Goal: Task Accomplishment & Management: Complete application form

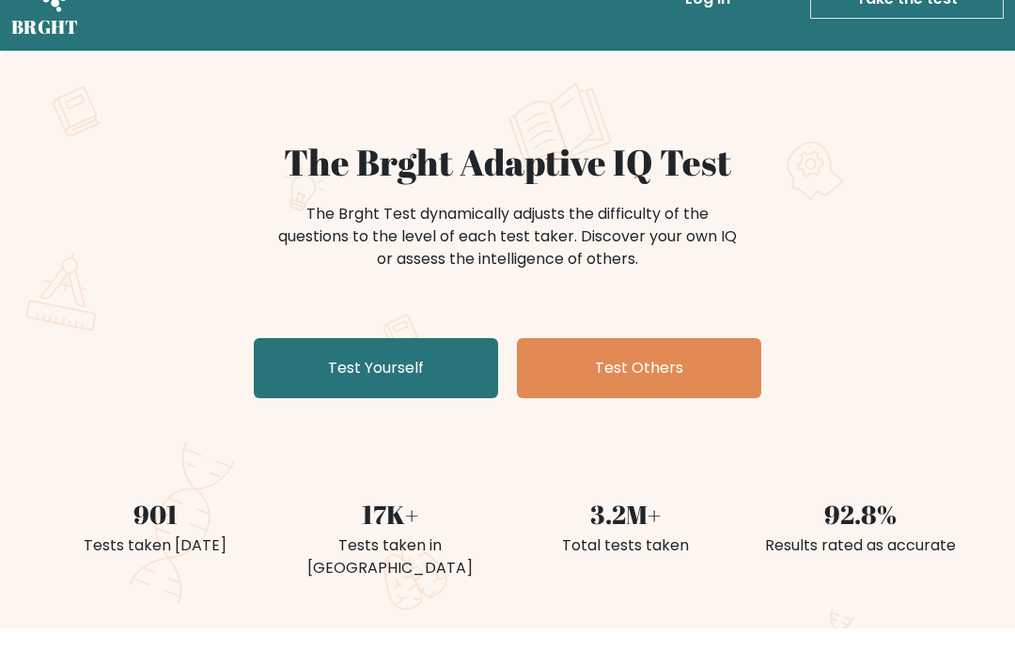
scroll to position [59, 0]
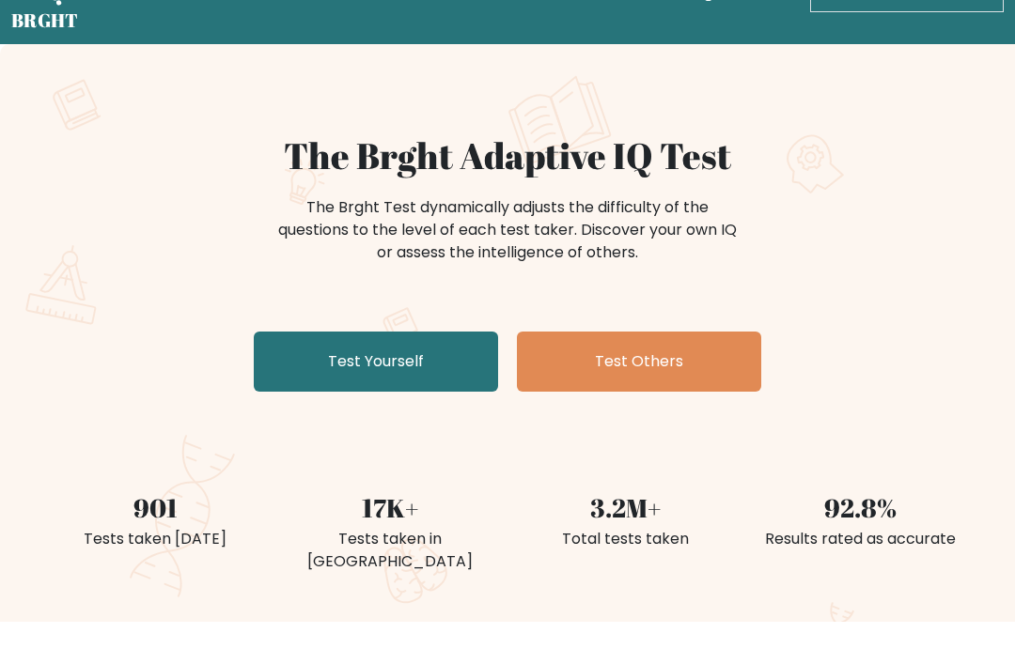
click at [423, 357] on link "Test Yourself" at bounding box center [376, 362] width 244 height 60
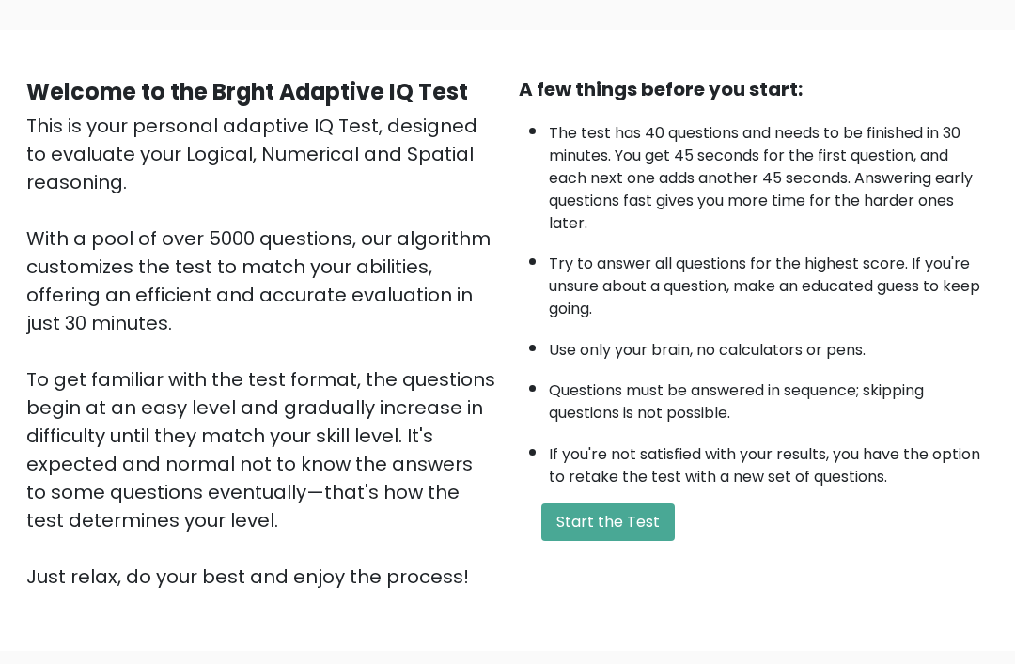
scroll to position [221, 0]
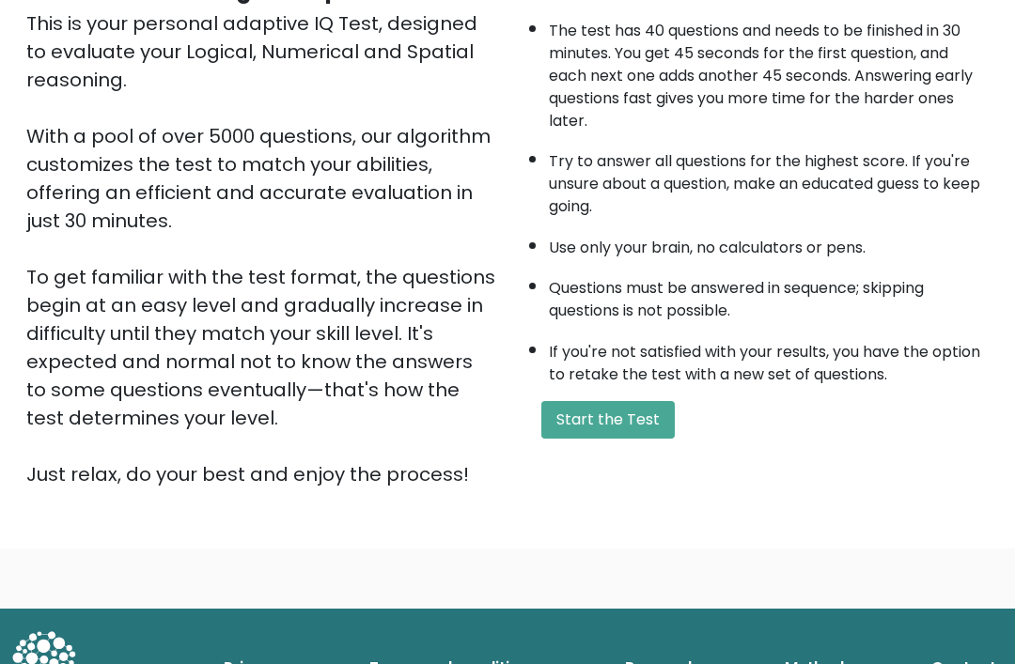
click at [646, 401] on button "Start the Test" at bounding box center [607, 420] width 133 height 38
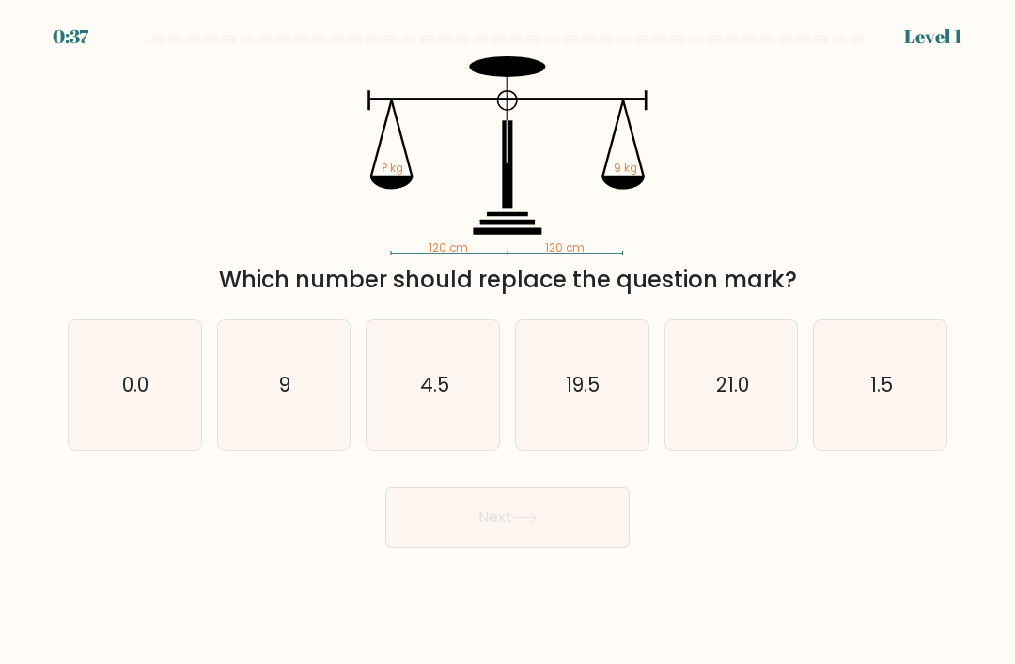
click at [294, 411] on icon "9" at bounding box center [284, 385] width 130 height 130
click at [507, 342] on input "b. 9" at bounding box center [507, 337] width 1 height 9
radio input "true"
click at [510, 544] on button "Next" at bounding box center [507, 518] width 244 height 60
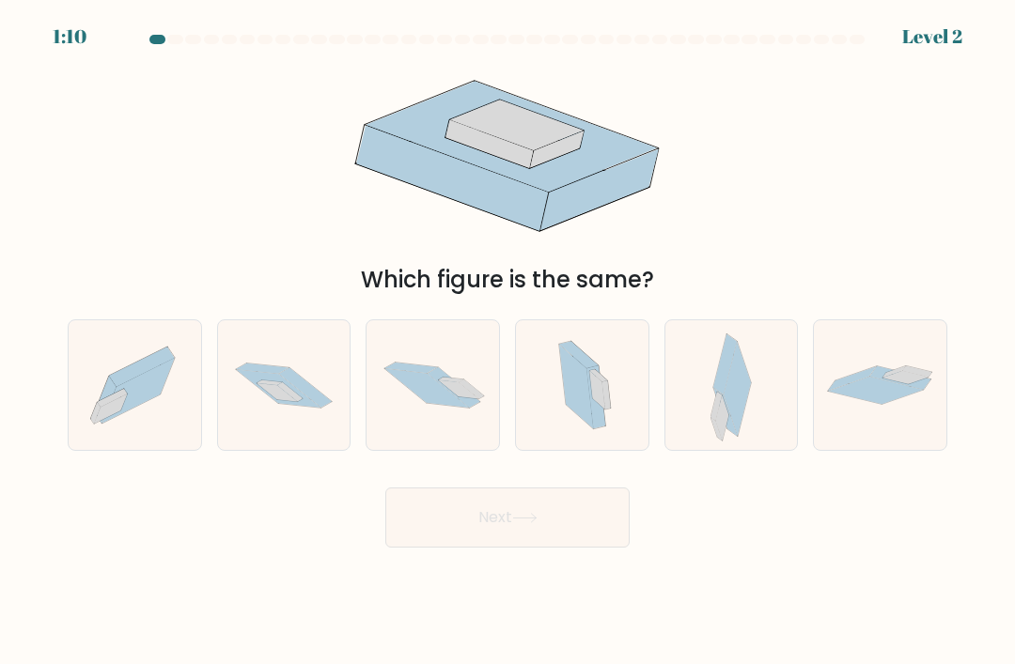
click at [266, 401] on icon at bounding box center [277, 392] width 40 height 18
click at [507, 342] on input "b." at bounding box center [507, 337] width 1 height 9
radio input "true"
click at [568, 544] on button "Next" at bounding box center [507, 518] width 244 height 60
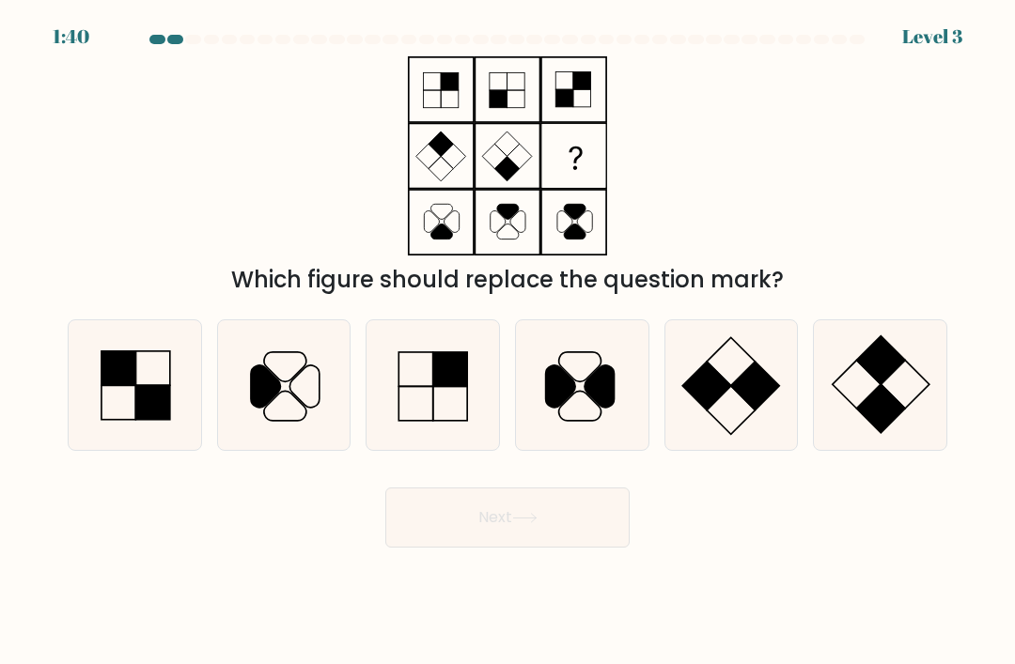
click at [901, 404] on icon at bounding box center [881, 385] width 130 height 130
click at [508, 342] on input "f." at bounding box center [507, 337] width 1 height 9
radio input "true"
click at [571, 529] on button "Next" at bounding box center [507, 518] width 244 height 60
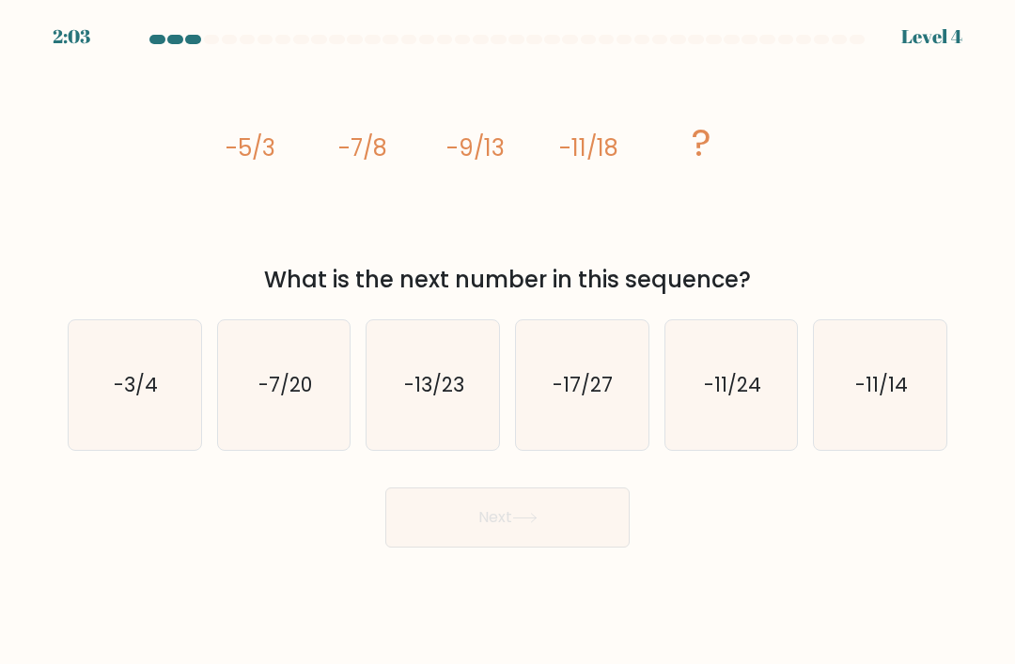
click at [436, 422] on icon "-13/23" at bounding box center [433, 385] width 130 height 130
click at [507, 342] on input "c. -13/23" at bounding box center [507, 337] width 1 height 9
radio input "true"
click at [522, 523] on icon at bounding box center [524, 518] width 25 height 10
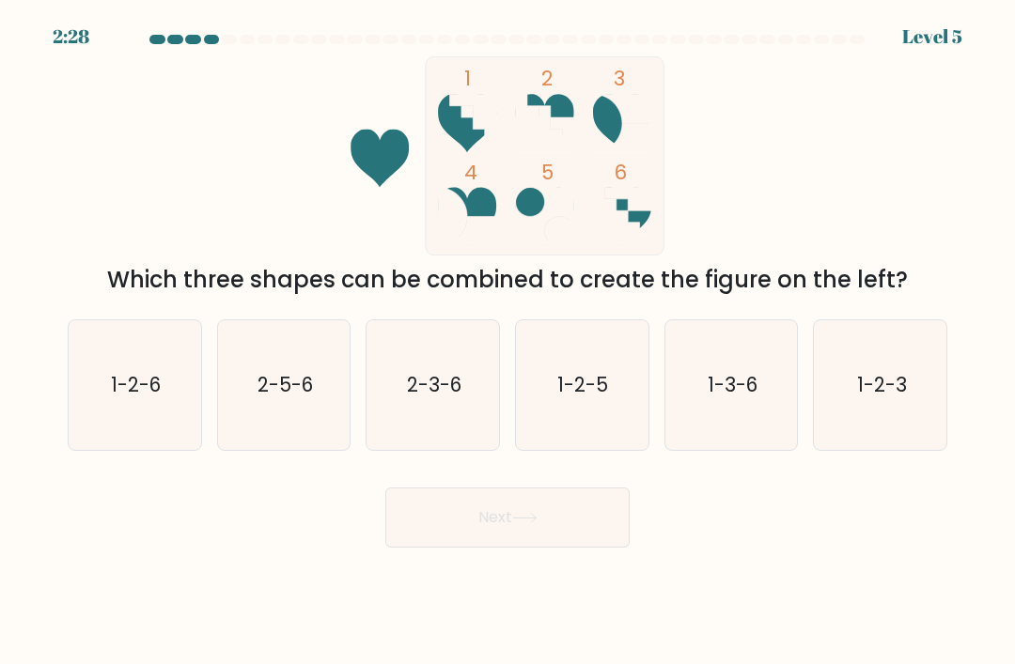
click at [116, 444] on icon "1-2-6" at bounding box center [135, 385] width 130 height 130
click at [507, 342] on input "a. 1-2-6" at bounding box center [507, 337] width 1 height 9
radio input "true"
click at [533, 548] on button "Next" at bounding box center [507, 518] width 244 height 60
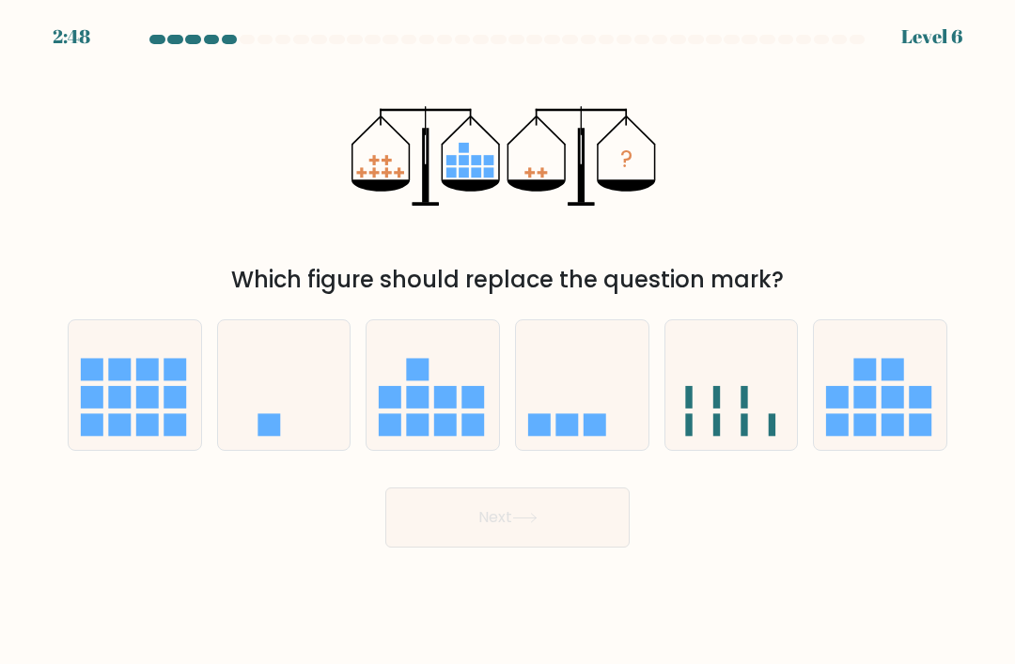
click at [589, 428] on icon at bounding box center [582, 386] width 132 height 110
click at [508, 342] on input "d." at bounding box center [507, 337] width 1 height 9
radio input "true"
click at [547, 523] on button "Next" at bounding box center [507, 518] width 244 height 60
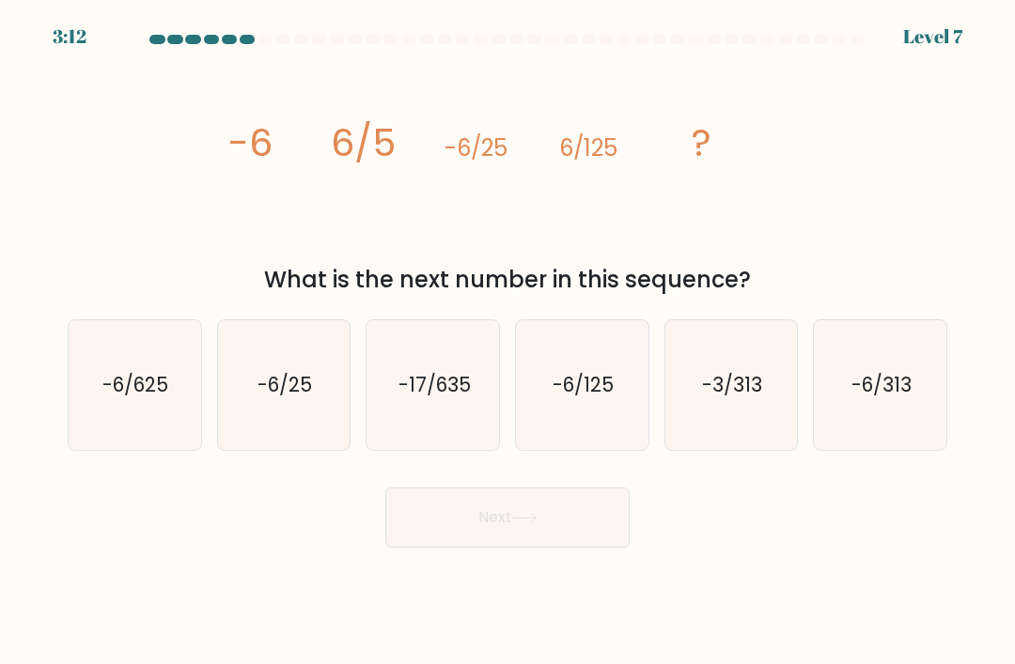
click at [107, 391] on text "-6/625" at bounding box center [136, 384] width 66 height 27
click at [507, 342] on input "a. -6/625" at bounding box center [507, 337] width 1 height 9
radio input "true"
click at [547, 537] on button "Next" at bounding box center [507, 518] width 244 height 60
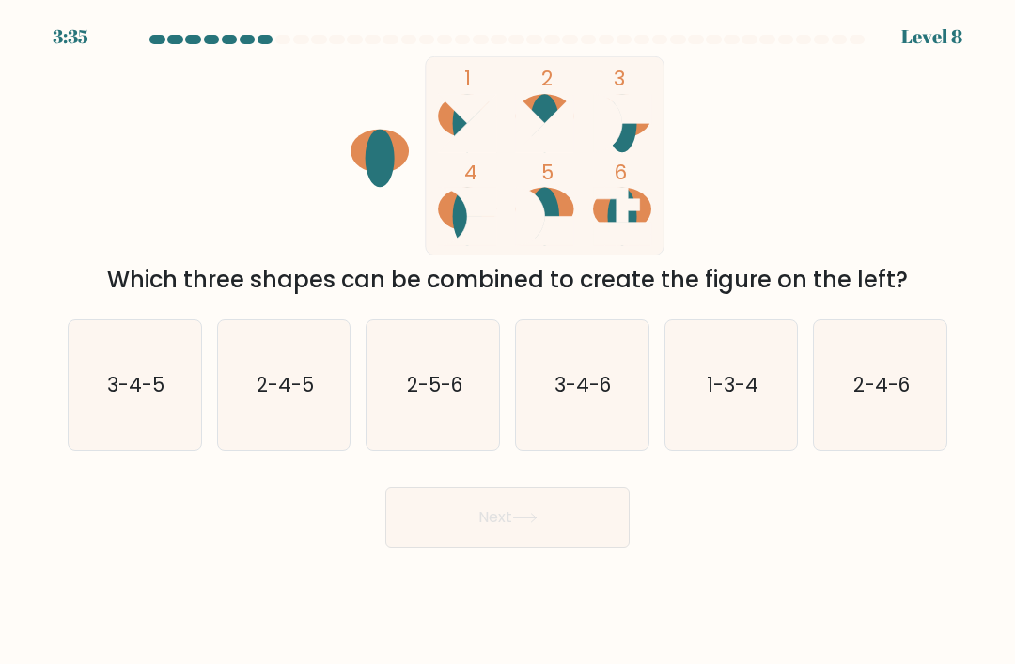
click at [121, 431] on icon "3-4-5" at bounding box center [135, 385] width 130 height 130
click at [507, 342] on input "a. 3-4-5" at bounding box center [507, 337] width 1 height 9
radio input "true"
click at [506, 548] on button "Next" at bounding box center [507, 518] width 244 height 60
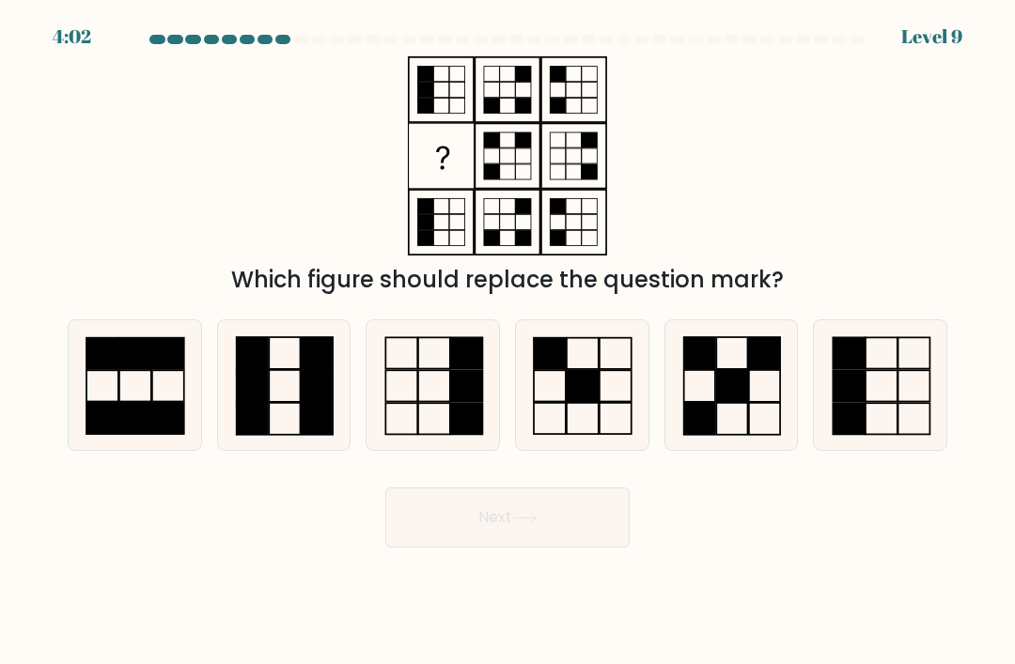
click at [428, 393] on icon at bounding box center [433, 385] width 130 height 130
click at [507, 342] on input "c." at bounding box center [507, 337] width 1 height 9
radio input "true"
click at [579, 530] on button "Next" at bounding box center [507, 518] width 244 height 60
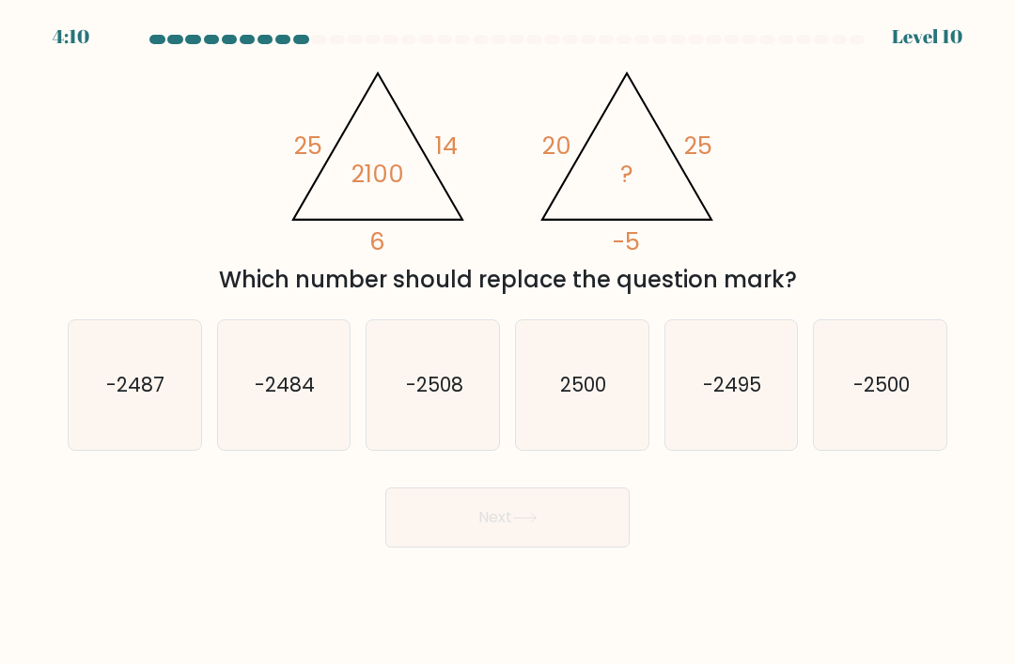
click at [896, 429] on icon "-2500" at bounding box center [881, 385] width 130 height 130
click at [508, 342] on input "f. -2500" at bounding box center [507, 337] width 1 height 9
radio input "true"
click at [552, 546] on button "Next" at bounding box center [507, 518] width 244 height 60
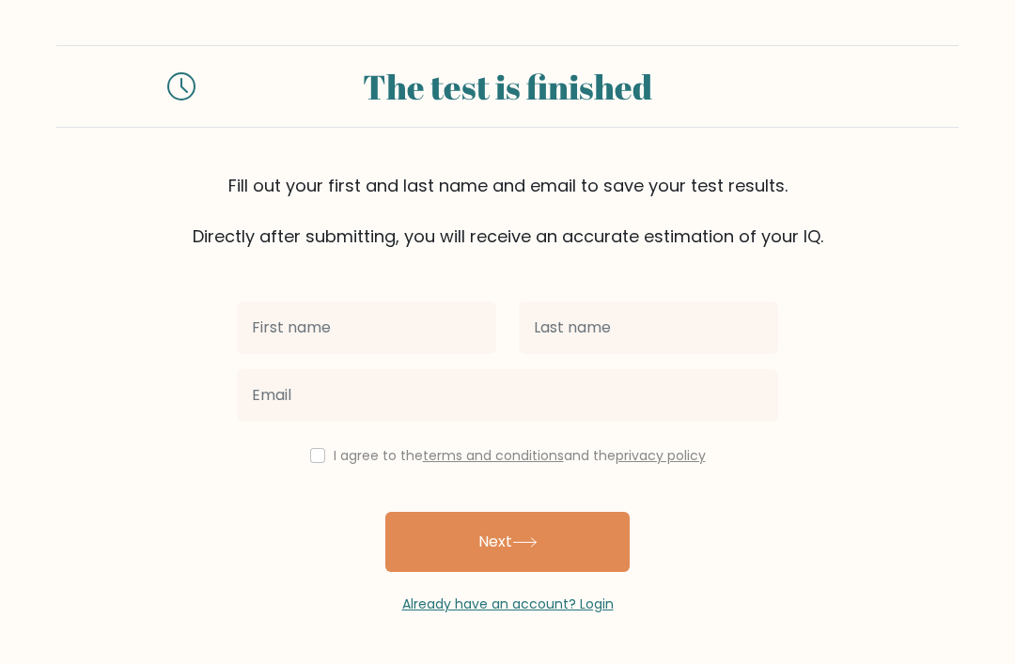
click at [366, 337] on input "text" at bounding box center [366, 328] width 259 height 53
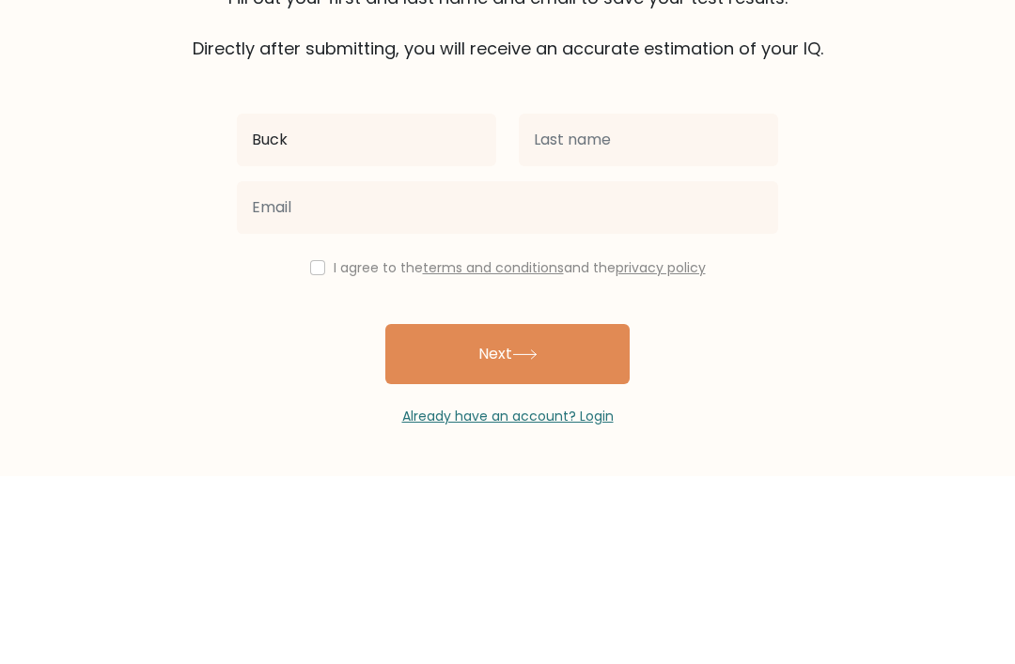
type input "Buck"
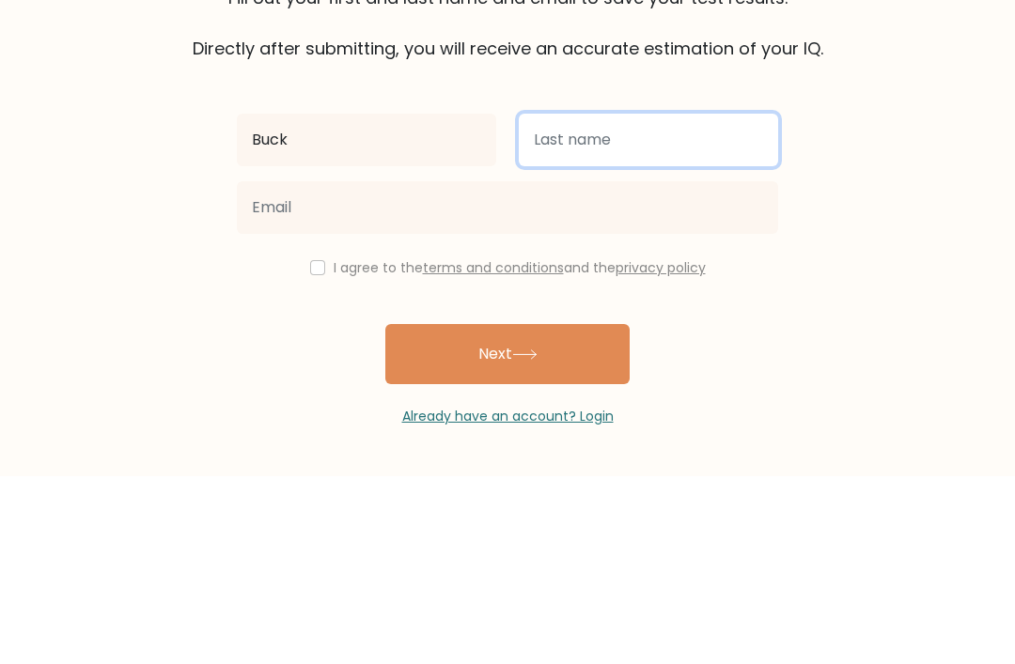
click at [656, 302] on input "text" at bounding box center [648, 328] width 259 height 53
type input "[PERSON_NAME]"
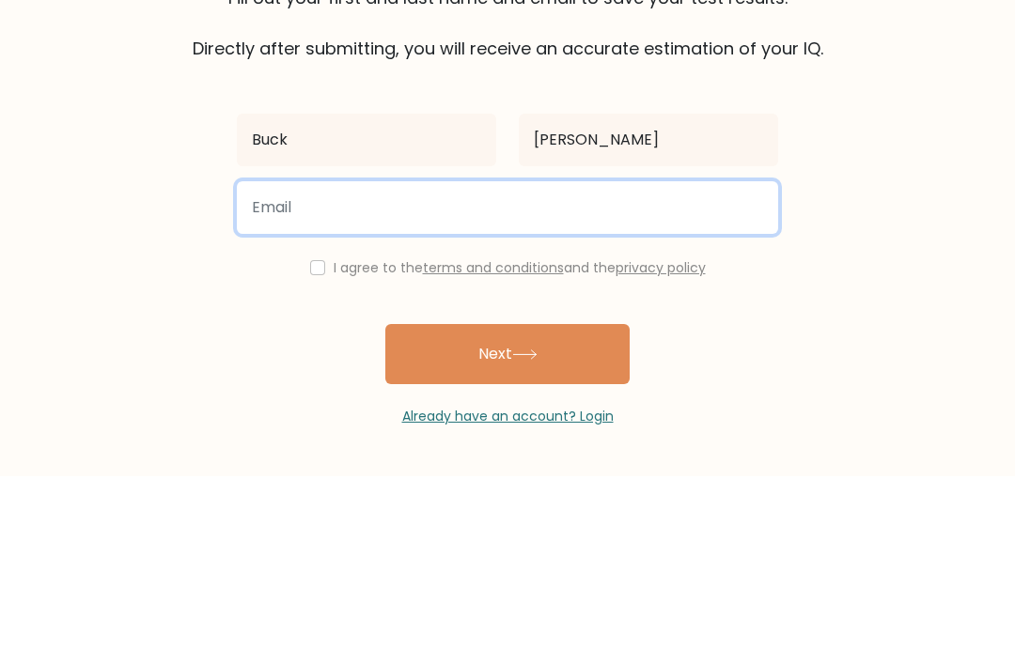
click at [537, 369] on input "email" at bounding box center [507, 395] width 541 height 53
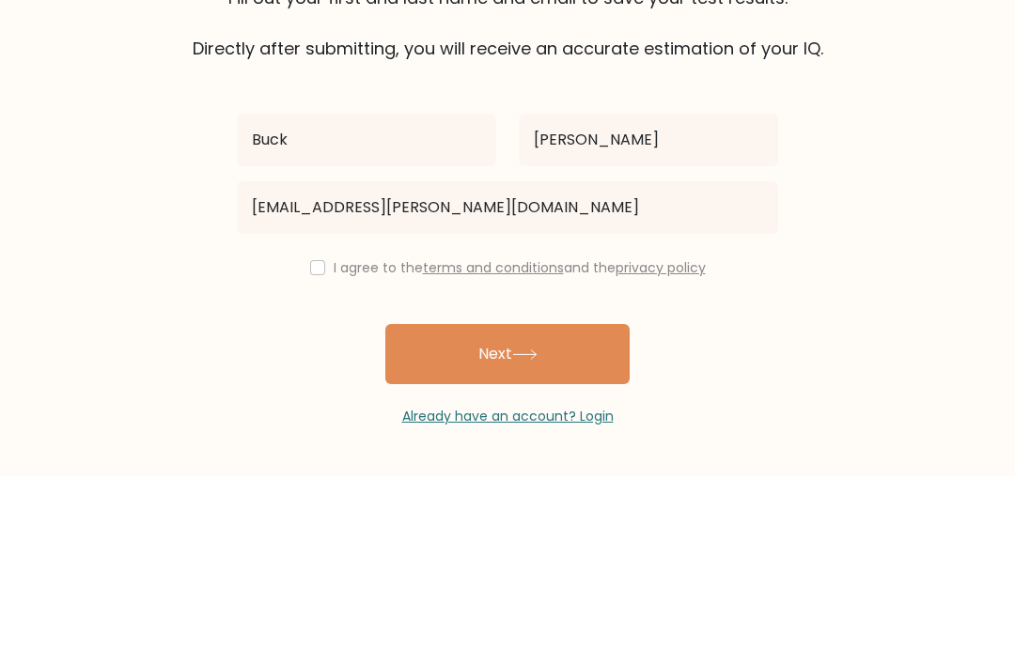
scroll to position [60, 0]
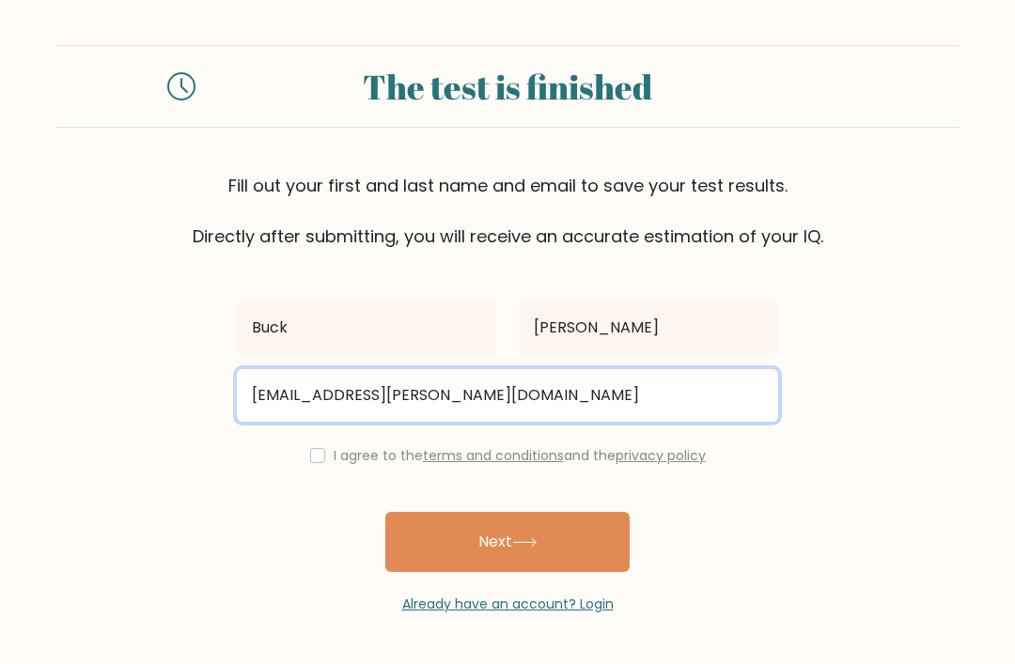
type input "buck.evers@berlagelyceum.eu"
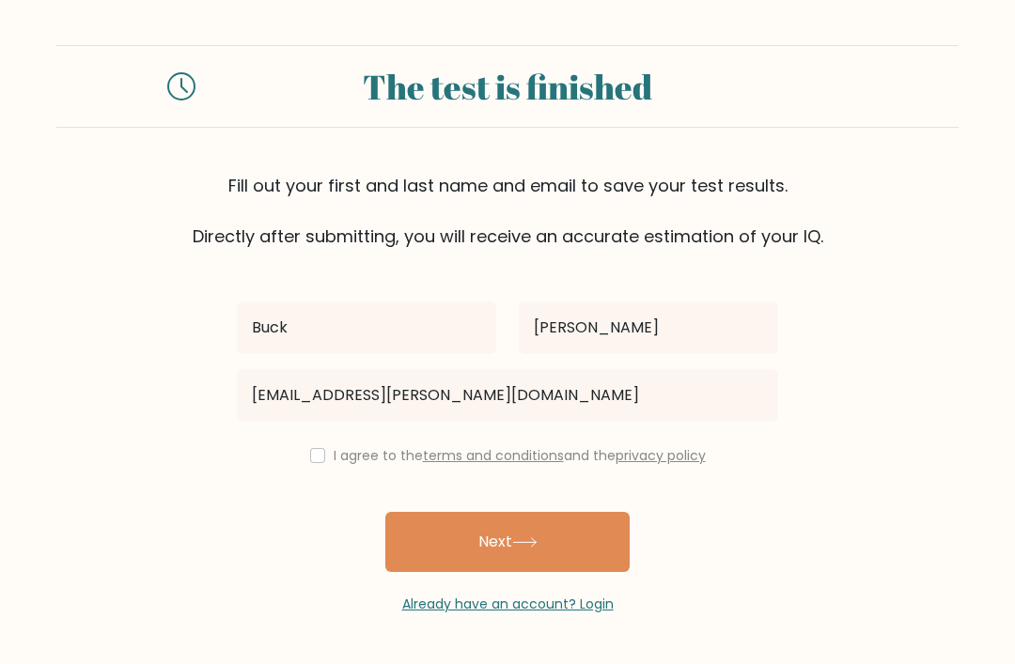
click at [319, 448] on input "checkbox" at bounding box center [317, 455] width 15 height 15
checkbox input "true"
click at [557, 512] on button "Next" at bounding box center [507, 542] width 244 height 60
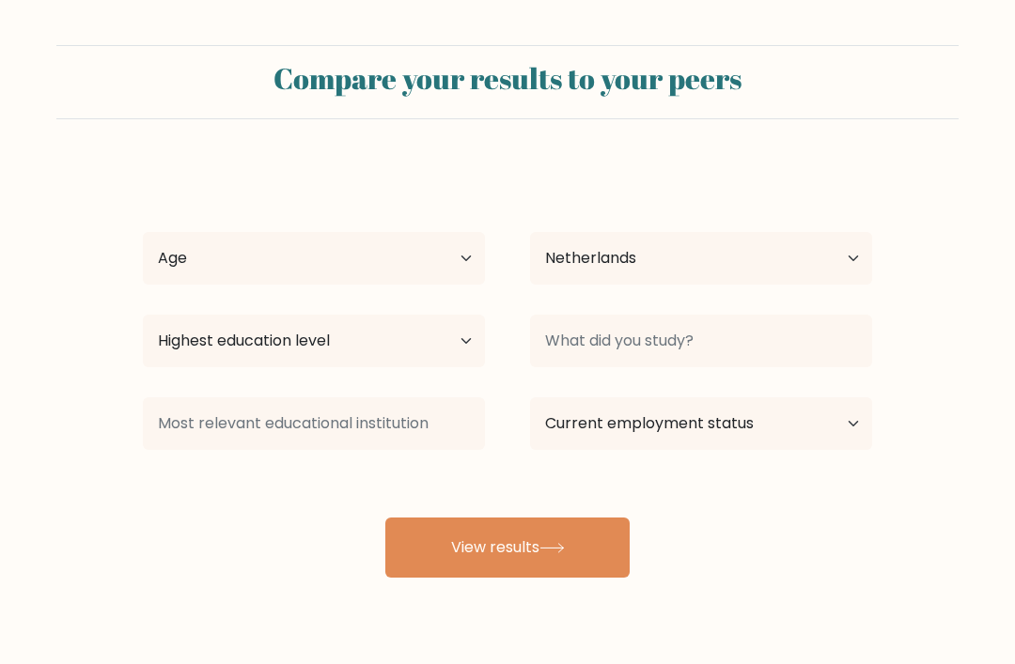
select select "NL"
click at [370, 253] on select "Age Under [DEMOGRAPHIC_DATA] [DEMOGRAPHIC_DATA] [DEMOGRAPHIC_DATA] [DEMOGRAPHIC…" at bounding box center [314, 258] width 342 height 53
select select "min_18"
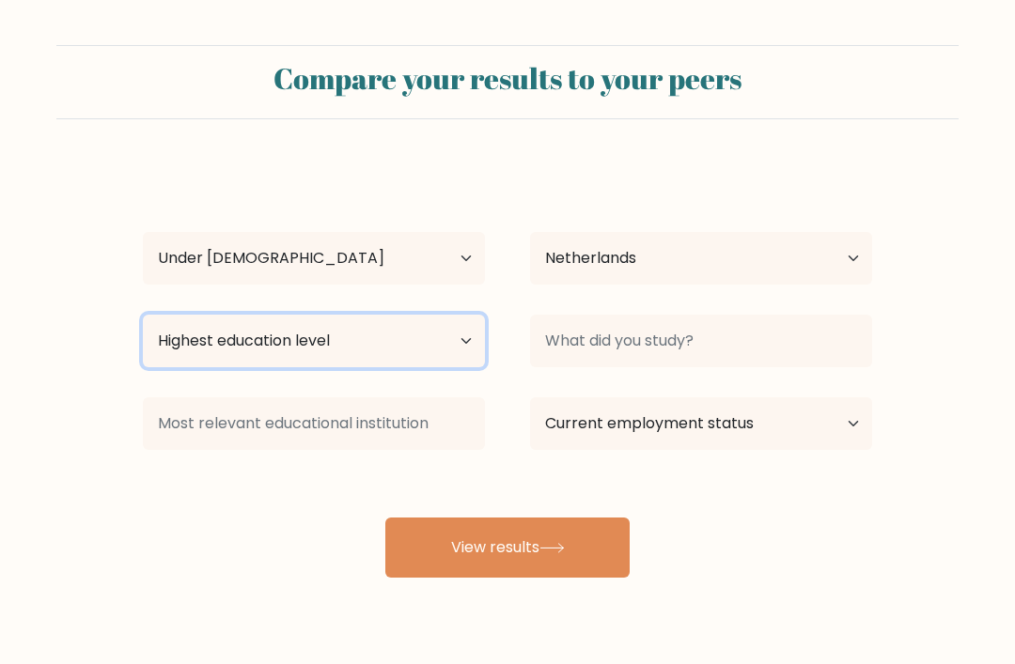
click at [449, 329] on select "Highest education level No schooling Primary Lower Secondary Upper Secondary Oc…" at bounding box center [314, 341] width 342 height 53
select select "upper_secondary"
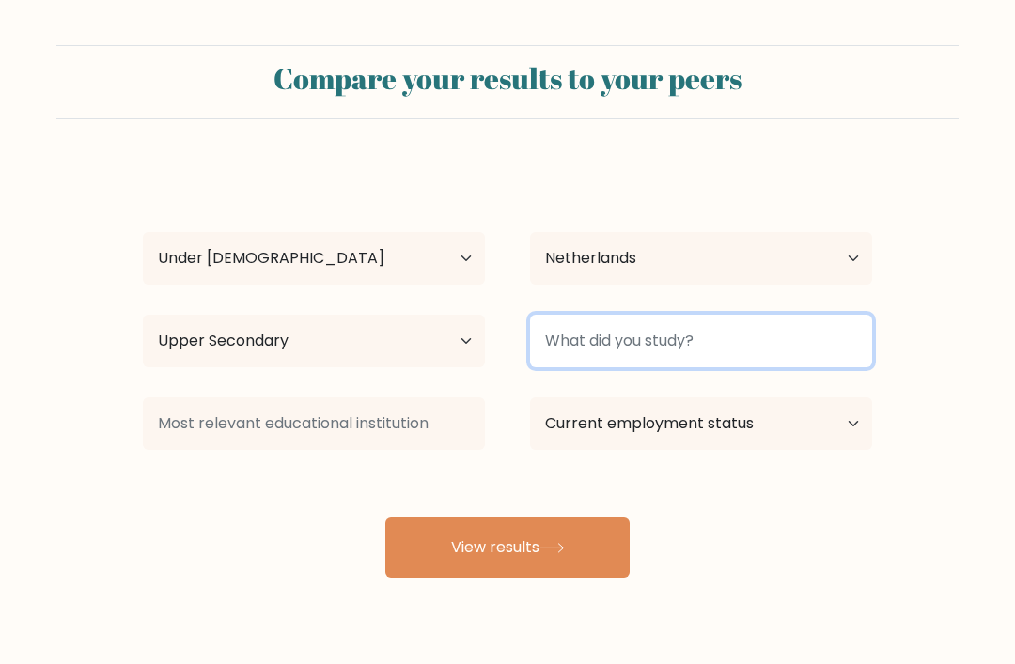
click at [782, 357] on input at bounding box center [701, 341] width 342 height 53
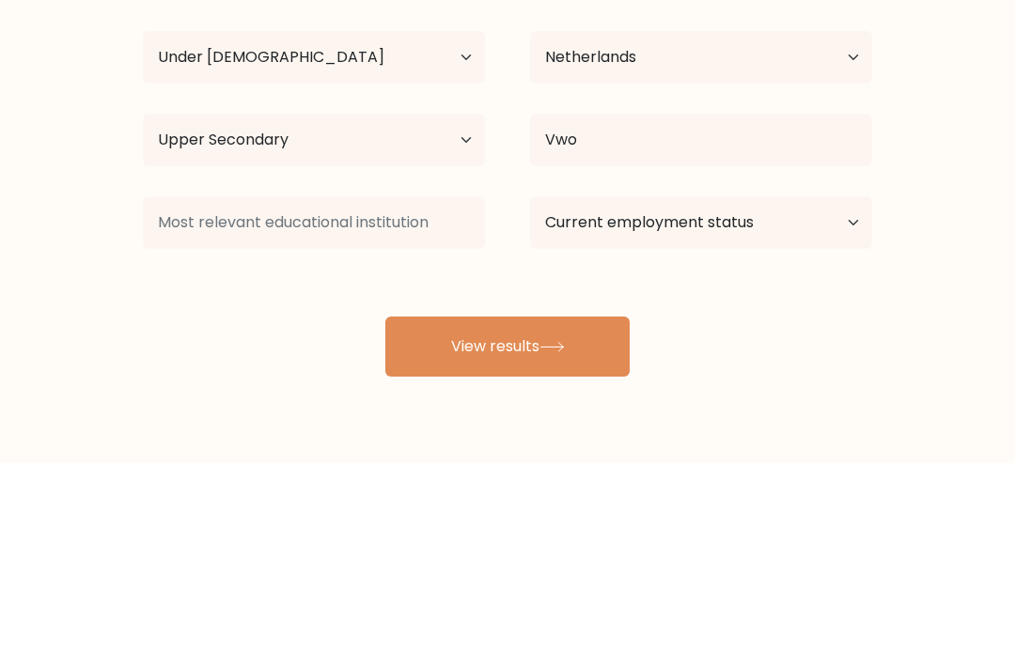
scroll to position [60, 0]
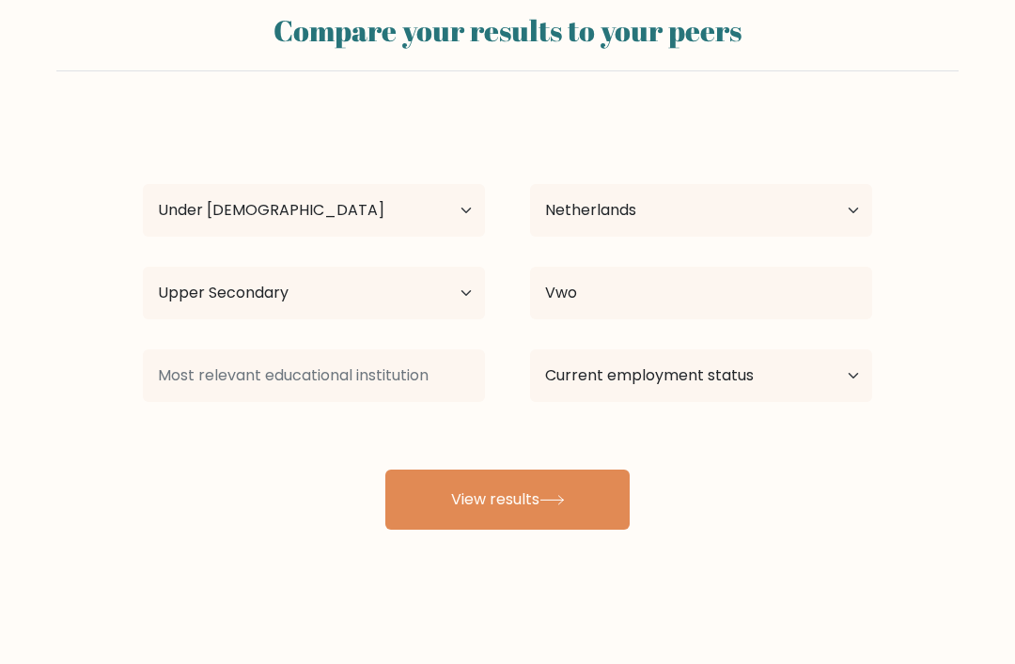
type input "Vwo"
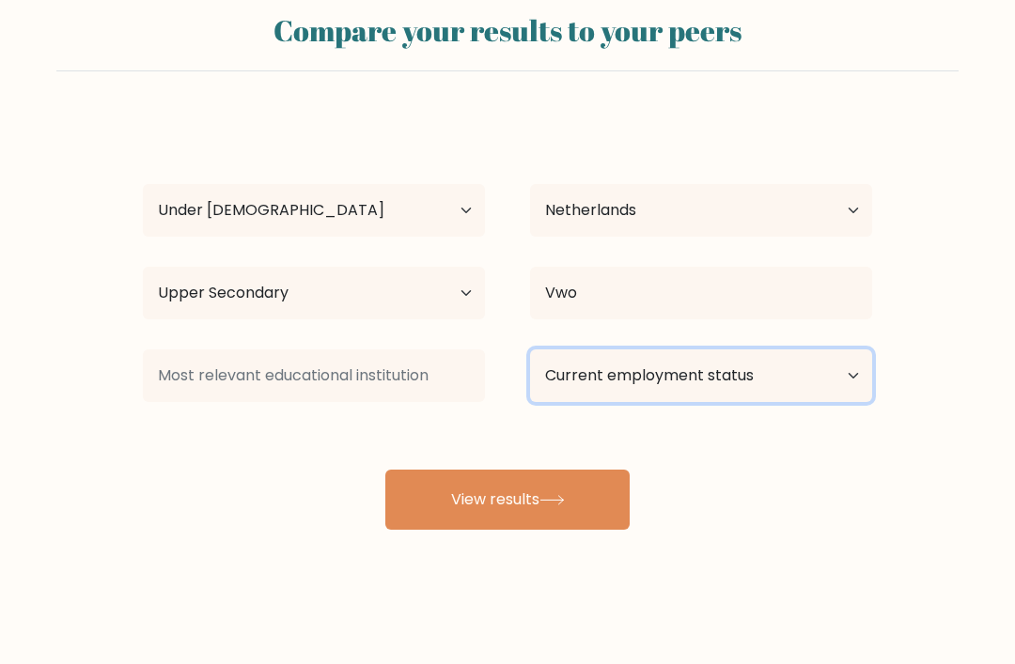
click at [761, 380] on select "Current employment status Employed Student Retired Other / prefer not to answer" at bounding box center [701, 376] width 342 height 53
select select "employed"
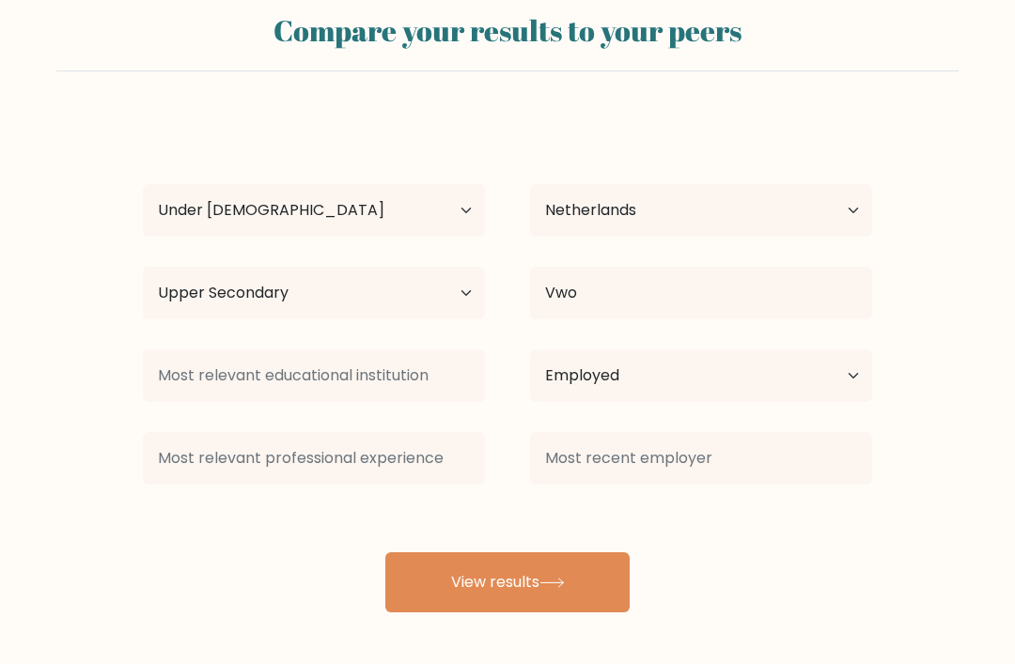
click at [579, 568] on button "View results" at bounding box center [507, 583] width 244 height 60
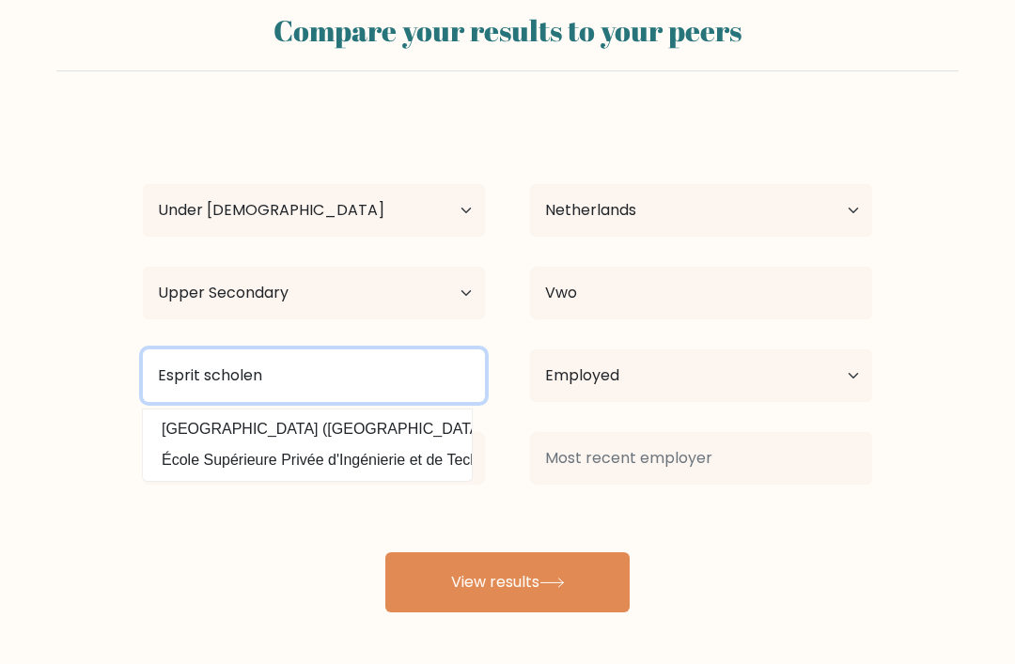
type input "Esprit scholen"
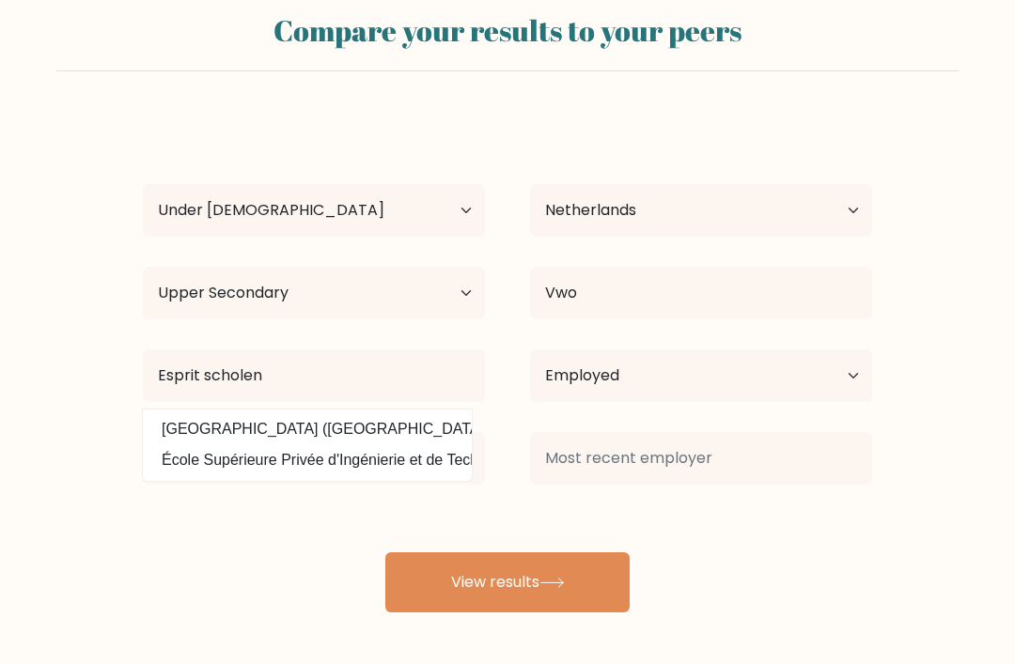
click at [482, 564] on button "View results" at bounding box center [507, 583] width 244 height 60
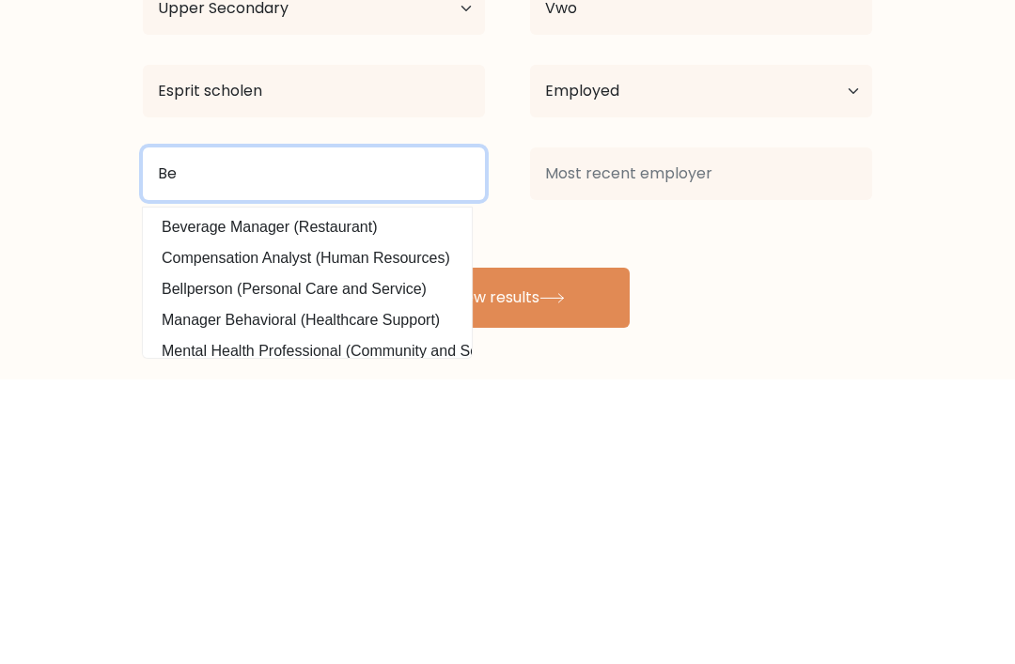
type input "B"
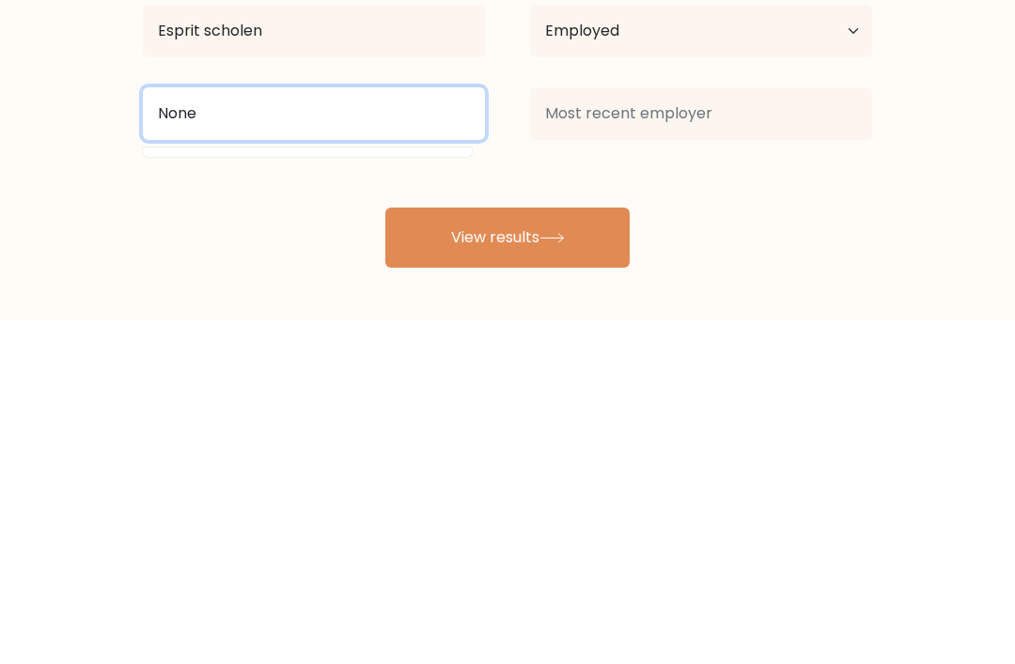
type input "None"
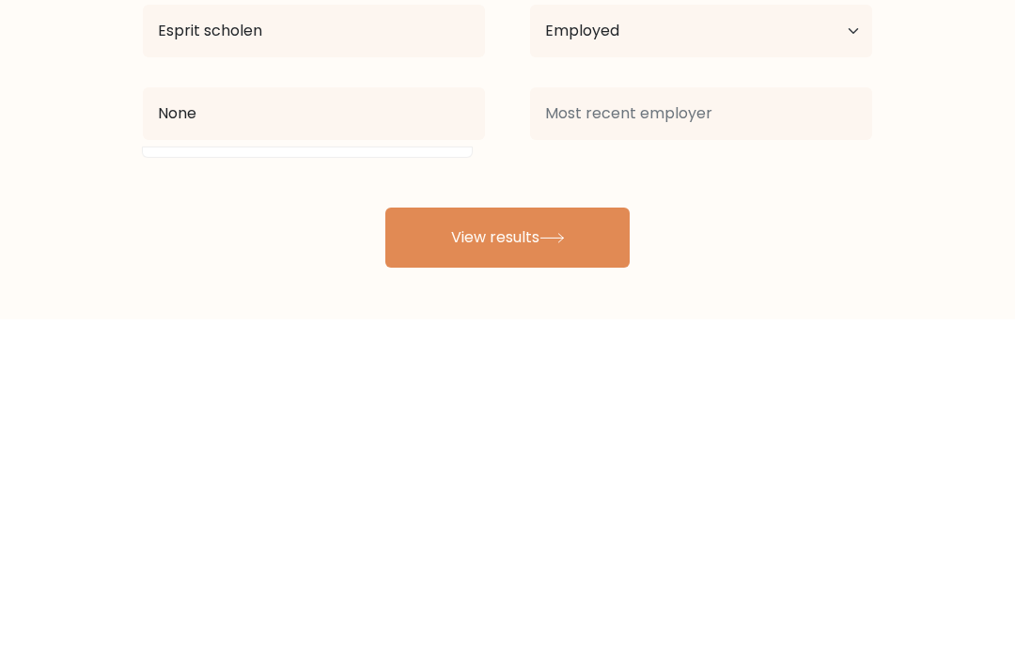
click at [590, 553] on button "View results" at bounding box center [507, 583] width 244 height 60
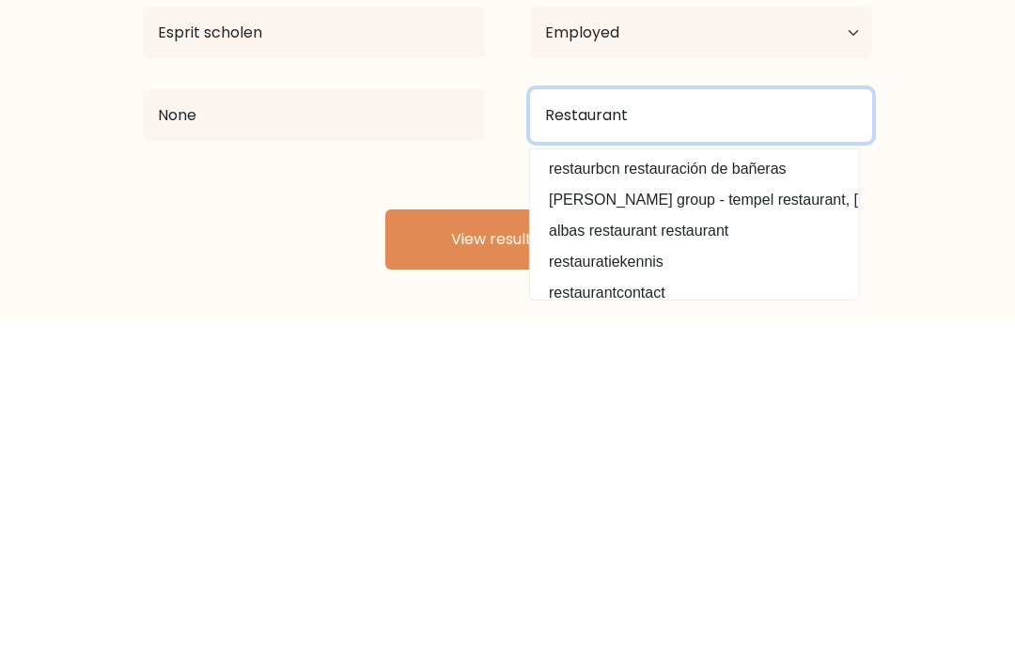
type input "Restaurant"
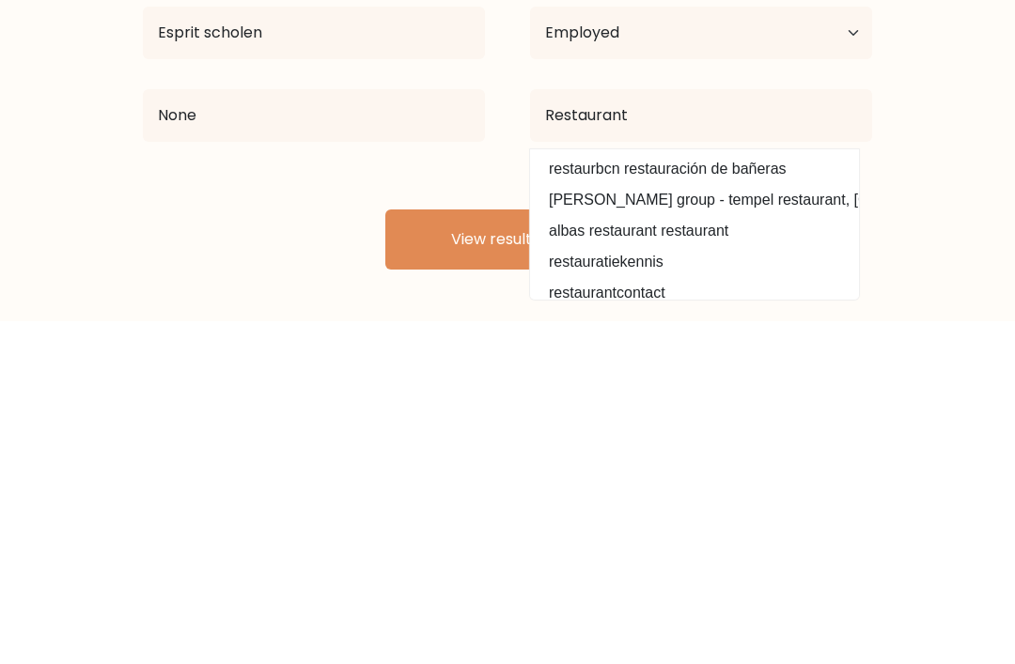
click at [564, 553] on button "View results" at bounding box center [507, 583] width 244 height 60
